Goal: Information Seeking & Learning: Check status

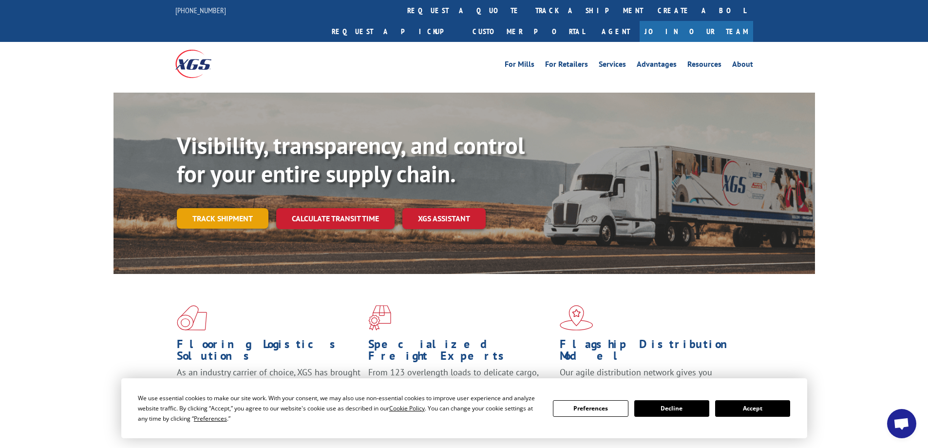
click at [223, 208] on link "Track shipment" at bounding box center [223, 218] width 92 height 20
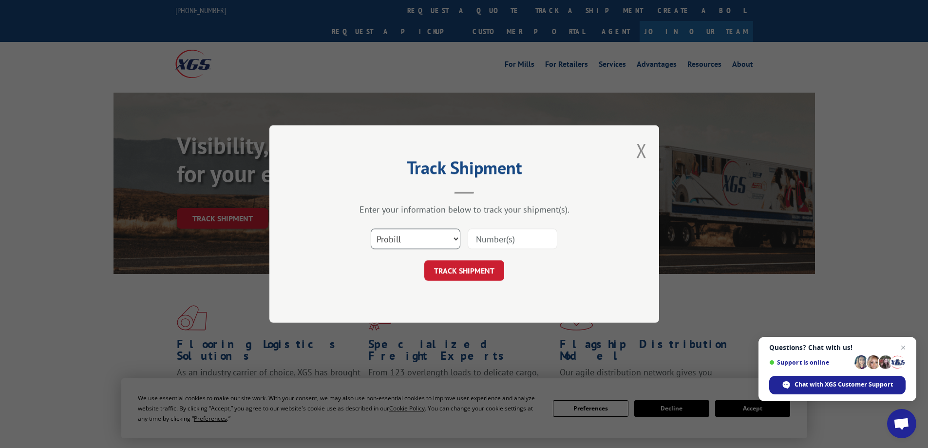
click at [429, 238] on select "Select category... Probill BOL PO" at bounding box center [416, 239] width 90 height 20
select select "bol"
click at [371, 229] on select "Select category... Probill BOL PO" at bounding box center [416, 239] width 90 height 20
click at [517, 244] on input at bounding box center [513, 239] width 90 height 20
type input "6009766"
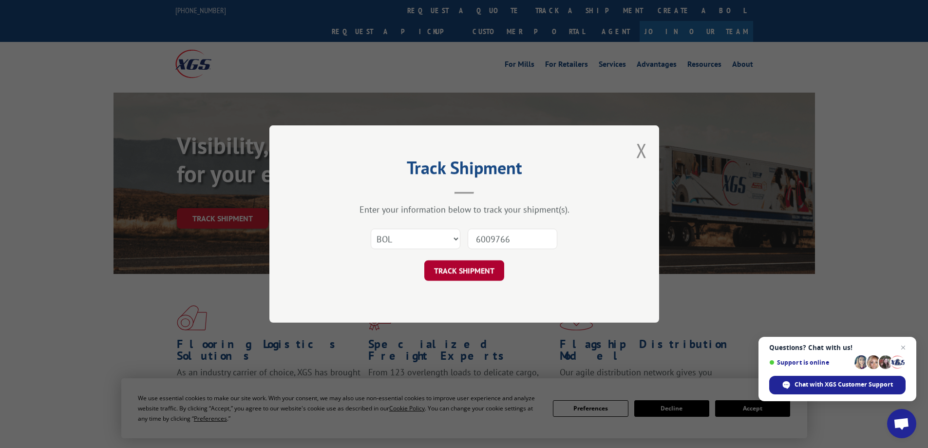
click at [479, 273] on button "TRACK SHIPMENT" at bounding box center [464, 270] width 80 height 20
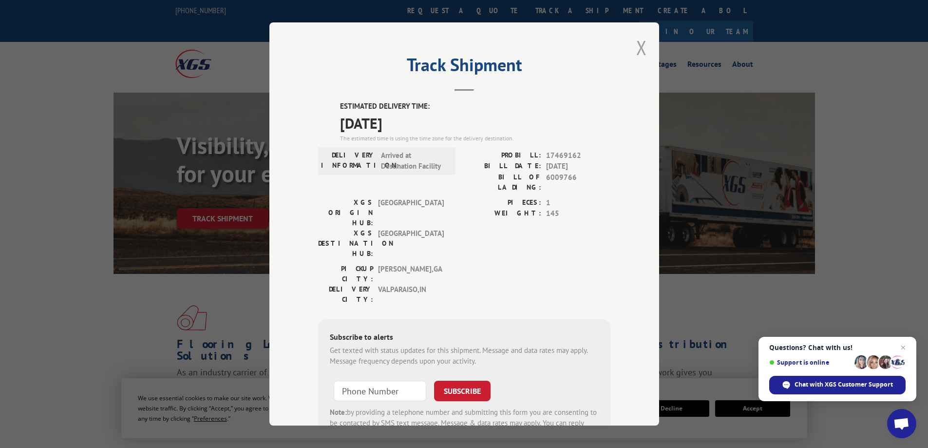
click at [640, 46] on button "Close modal" at bounding box center [641, 48] width 11 height 26
